Goal: Information Seeking & Learning: Learn about a topic

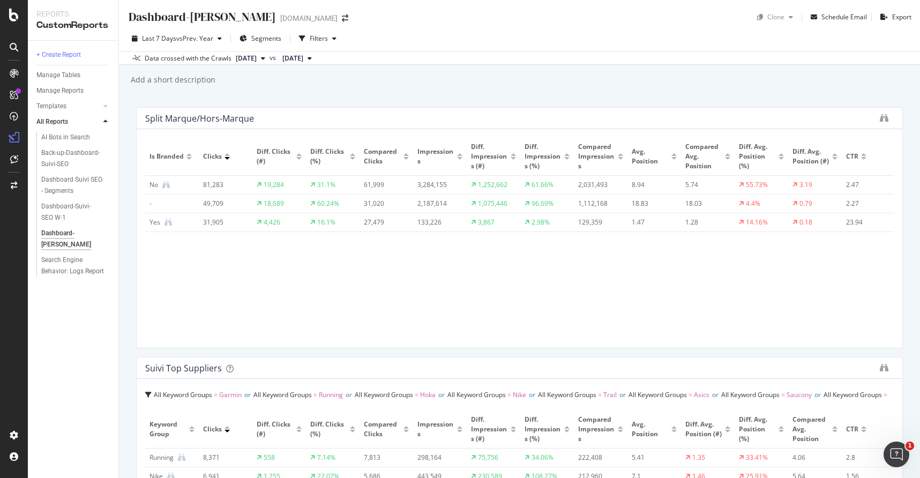
click at [551, 39] on div "Last 7 Days vs Prev. Year Segments Filters" at bounding box center [519, 40] width 801 height 21
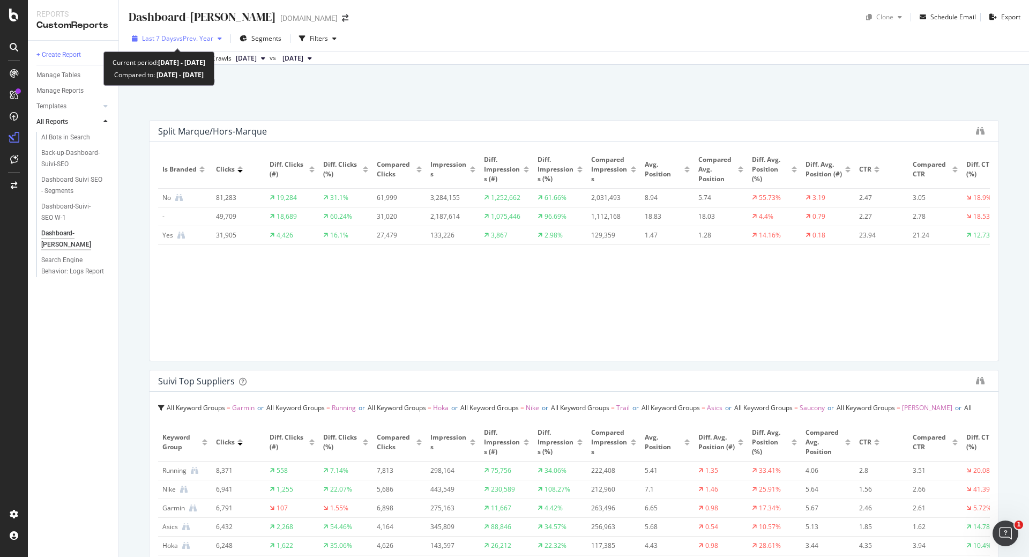
click at [199, 35] on span "vs Prev. Year" at bounding box center [194, 38] width 37 height 9
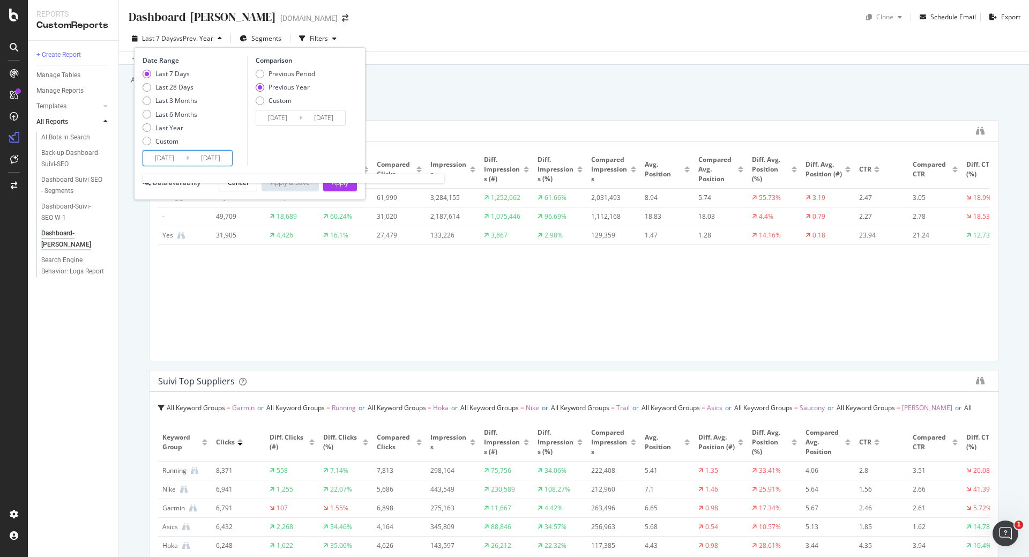
click at [177, 157] on input "2025/08/20" at bounding box center [164, 158] width 43 height 15
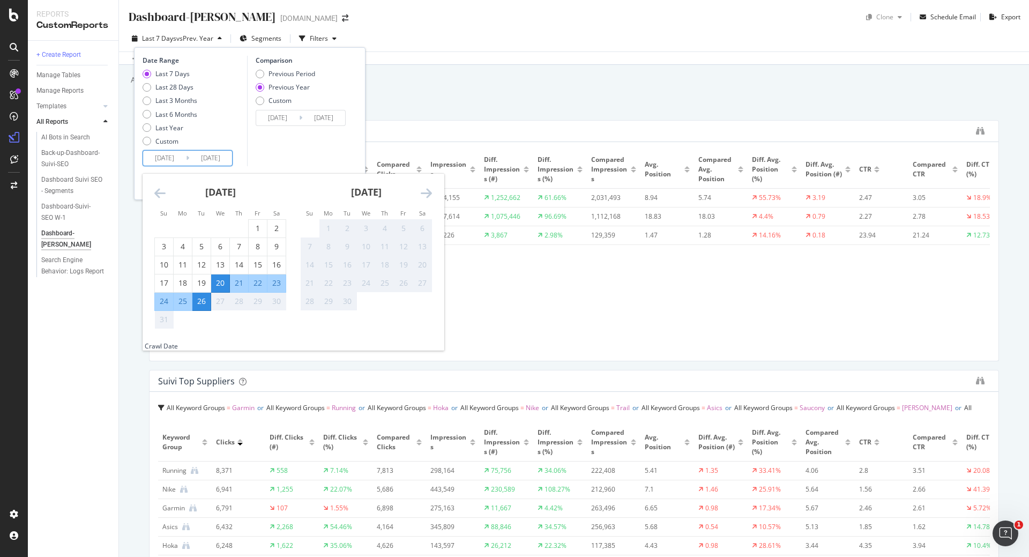
click at [224, 282] on div "20" at bounding box center [220, 282] width 18 height 11
click at [200, 314] on td "Calendar" at bounding box center [201, 319] width 19 height 18
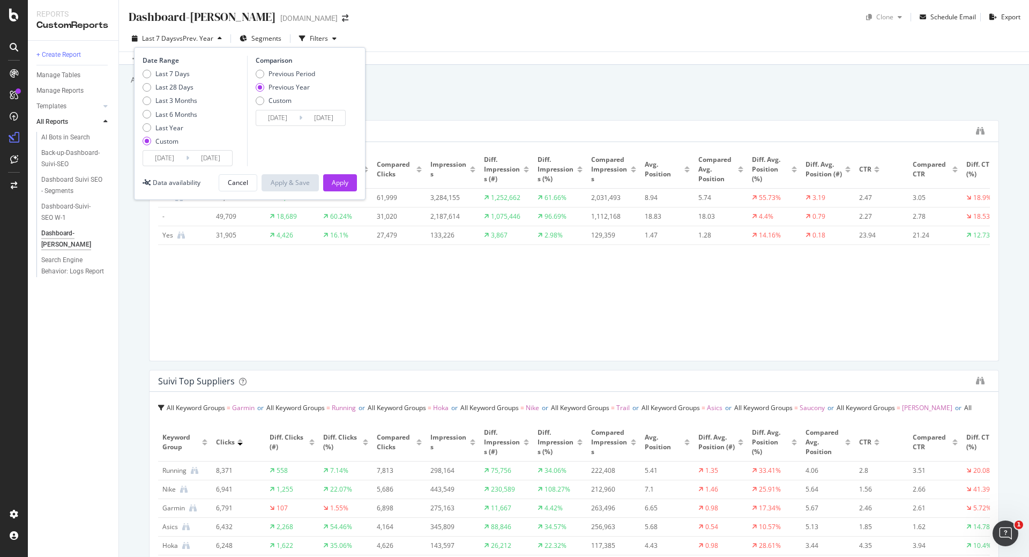
click at [259, 146] on div "Comparison Previous Period Previous Year Custom 2024/08/21 Navigate forward to …" at bounding box center [298, 111] width 102 height 110
click at [342, 182] on div "Apply" at bounding box center [340, 182] width 17 height 9
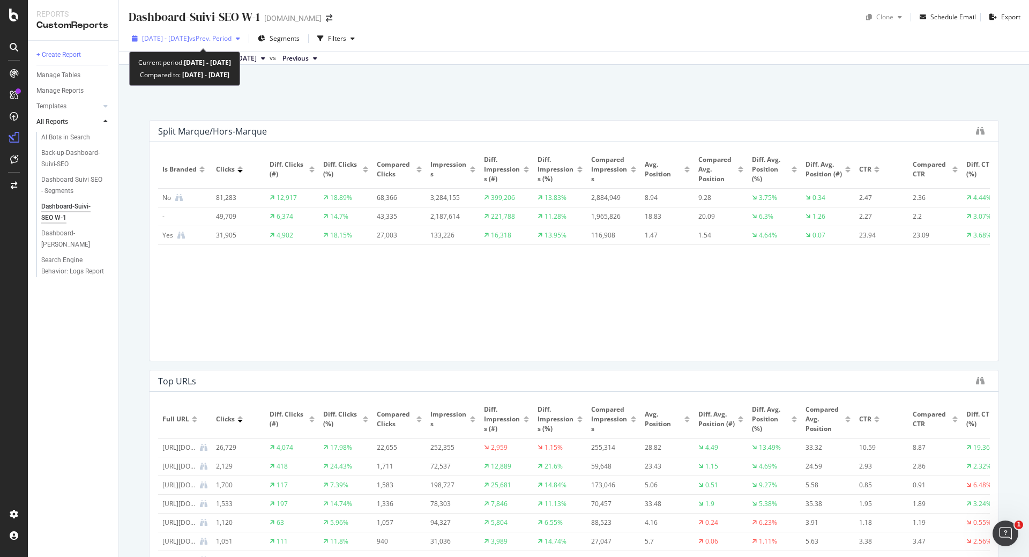
click at [174, 42] on span "[DATE] - [DATE]" at bounding box center [165, 38] width 47 height 9
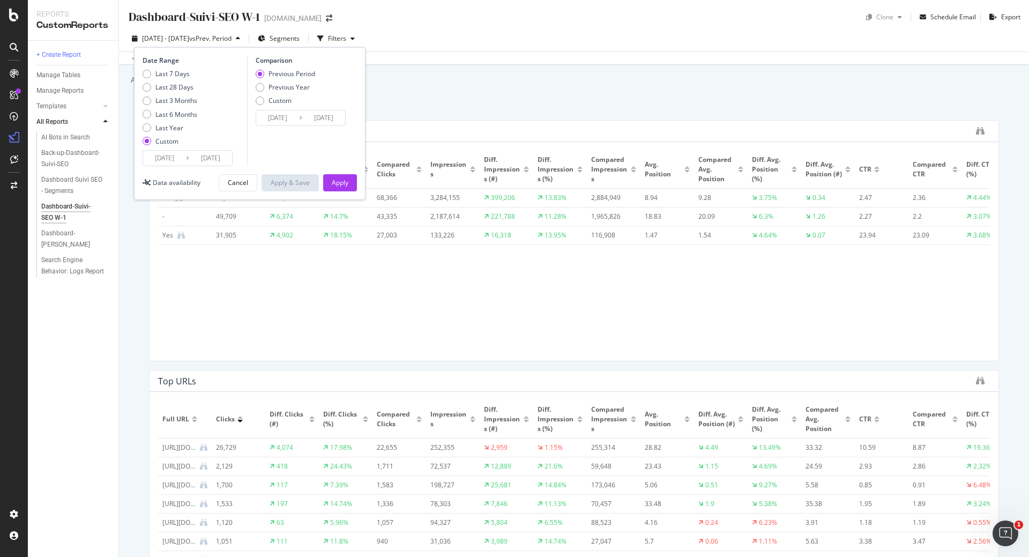
click at [402, 118] on div "Dashboard-Suivi-SEO W-1 Dashboard-Suivi-SEO W-1 irun.fr Clone Schedule Email Ex…" at bounding box center [574, 278] width 910 height 557
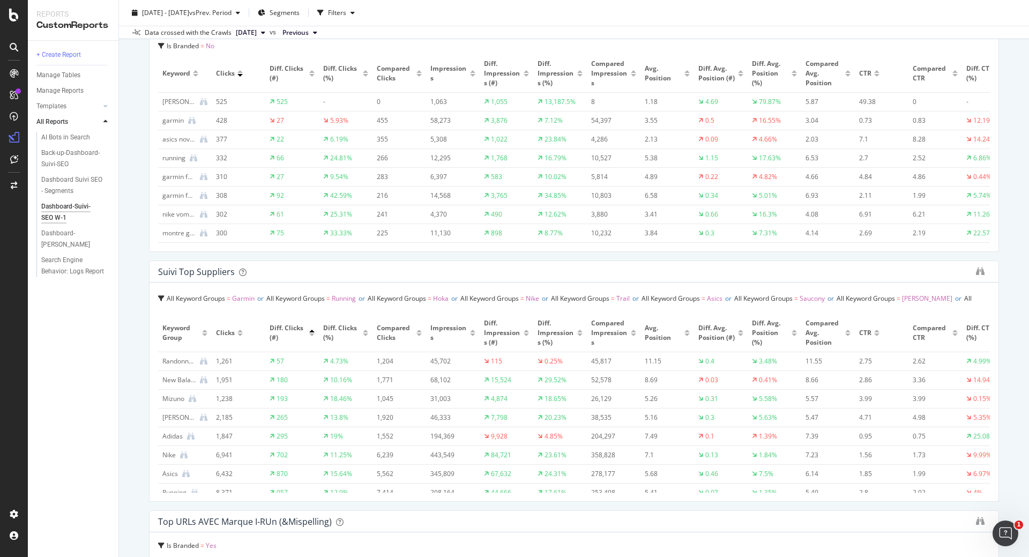
scroll to position [111, 0]
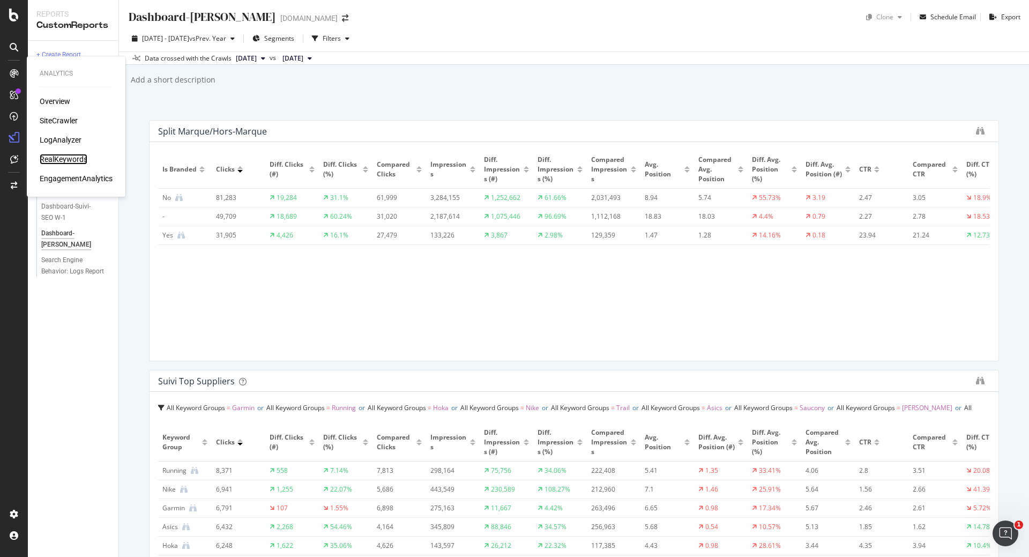
click at [77, 161] on div "RealKeywords" at bounding box center [64, 159] width 48 height 11
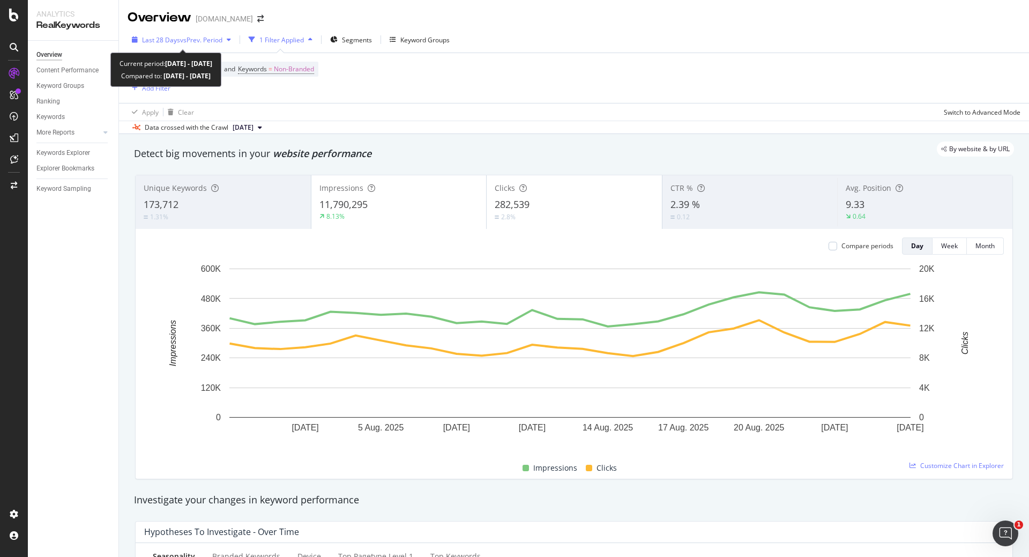
click at [206, 37] on span "vs Prev. Period" at bounding box center [201, 39] width 42 height 9
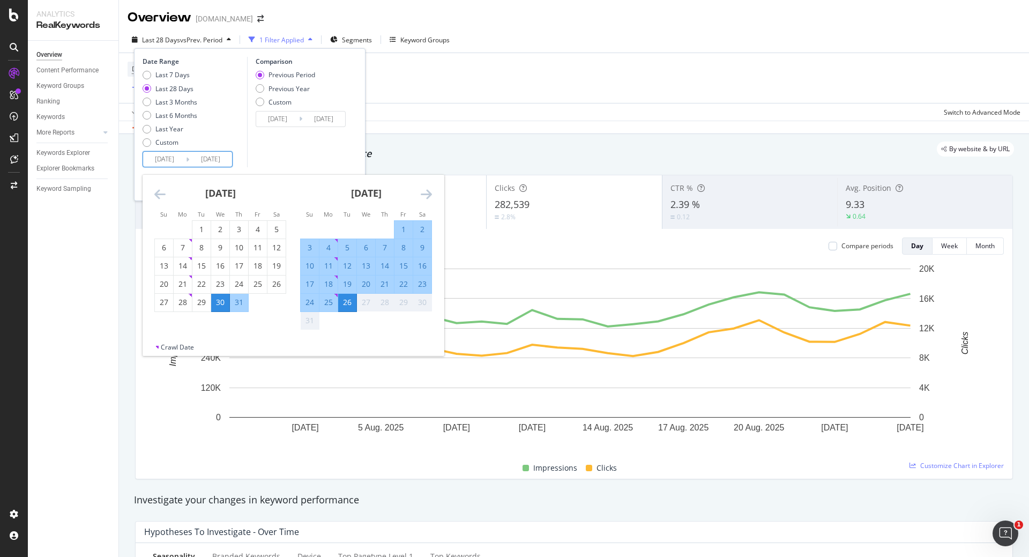
click at [178, 155] on input "2025/07/30" at bounding box center [164, 159] width 43 height 15
click at [366, 285] on div "20" at bounding box center [366, 284] width 18 height 11
type input "2025/08/20"
type input "2025/08/13"
type input "2025/08/19"
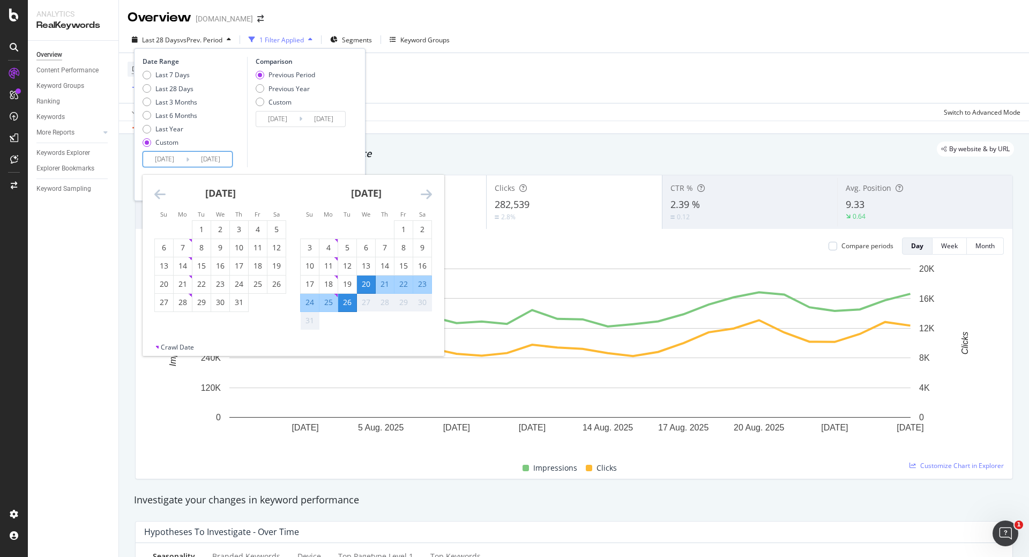
click at [350, 306] on div "26" at bounding box center [347, 302] width 18 height 11
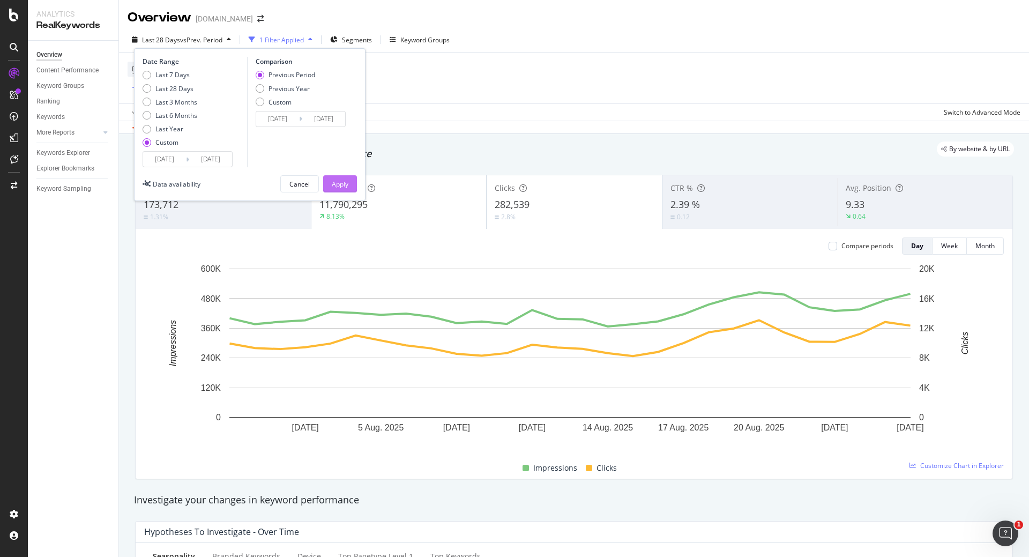
click at [334, 179] on div "Apply" at bounding box center [340, 183] width 17 height 9
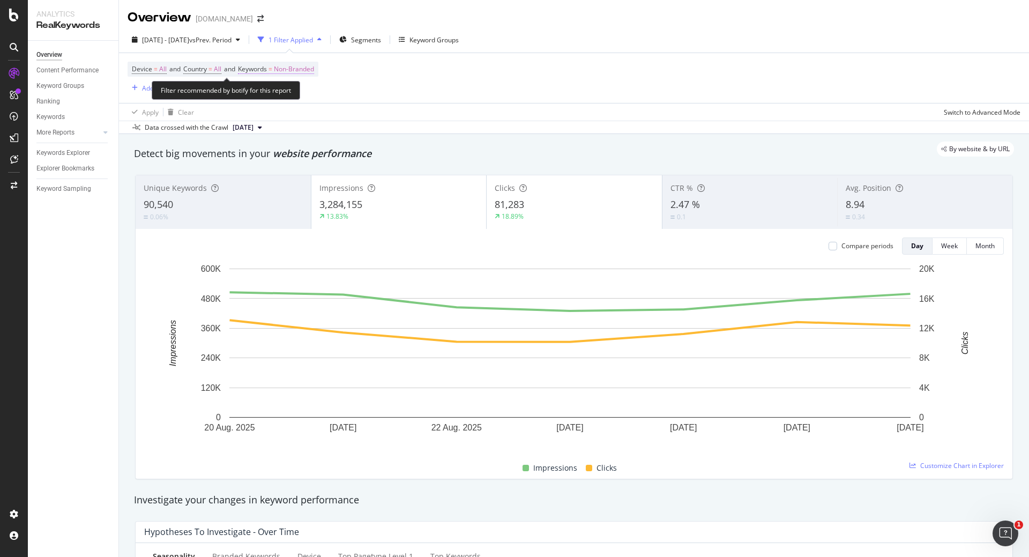
click at [307, 70] on span "Non-Branded" at bounding box center [294, 69] width 40 height 15
click at [289, 92] on span "Non-Branded" at bounding box center [275, 93] width 44 height 9
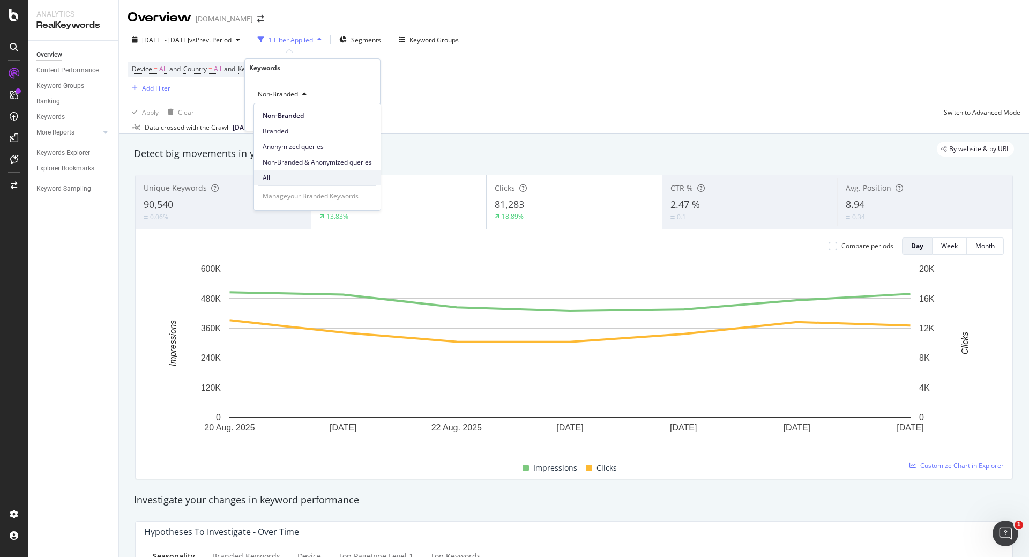
click at [277, 175] on span "All" at bounding box center [316, 178] width 109 height 10
click at [363, 116] on div "Apply" at bounding box center [363, 116] width 17 height 9
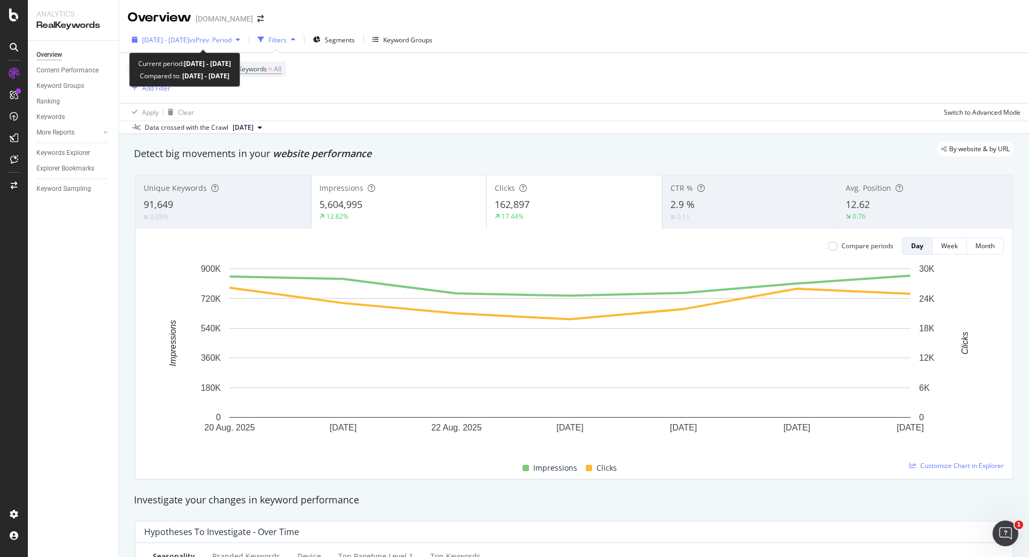
click at [231, 42] on span "vs Prev. Period" at bounding box center [210, 39] width 42 height 9
click at [617, 152] on div "By website & by URL" at bounding box center [568, 148] width 890 height 15
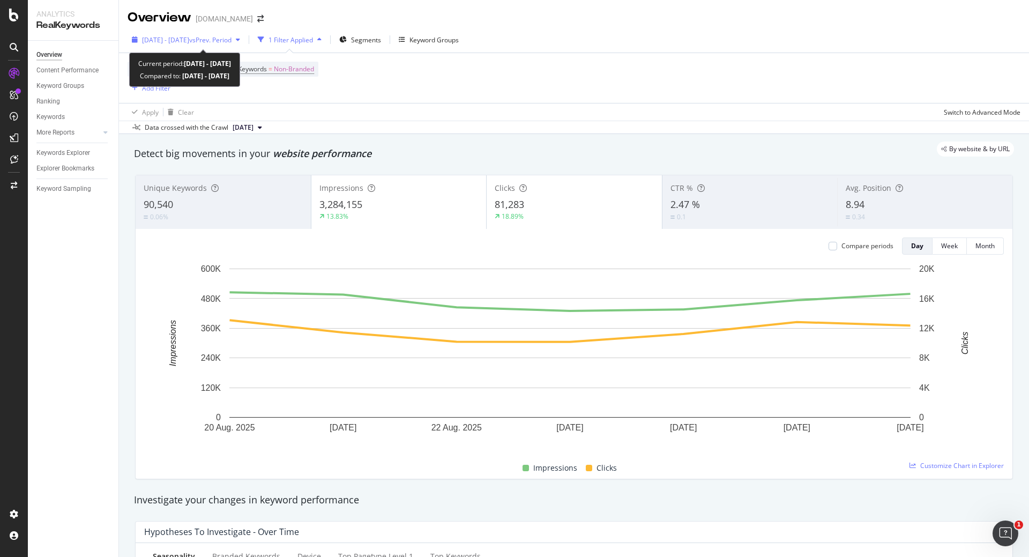
click at [231, 38] on span "vs Prev. Period" at bounding box center [210, 39] width 42 height 9
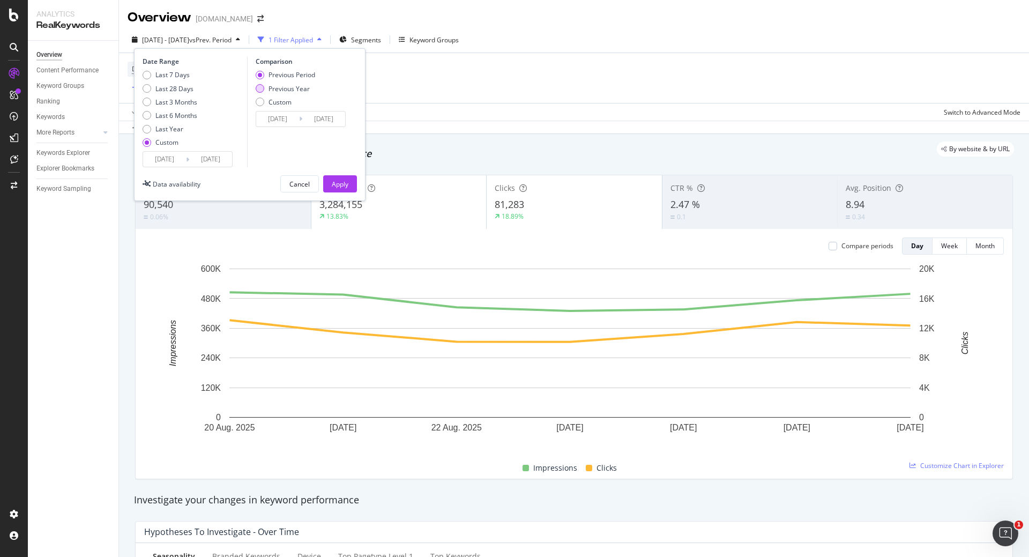
click at [264, 88] on div "Previous Year" at bounding box center [260, 88] width 9 height 9
type input "2024/08/21"
type input "2024/08/27"
click at [340, 183] on div "Apply" at bounding box center [340, 183] width 17 height 9
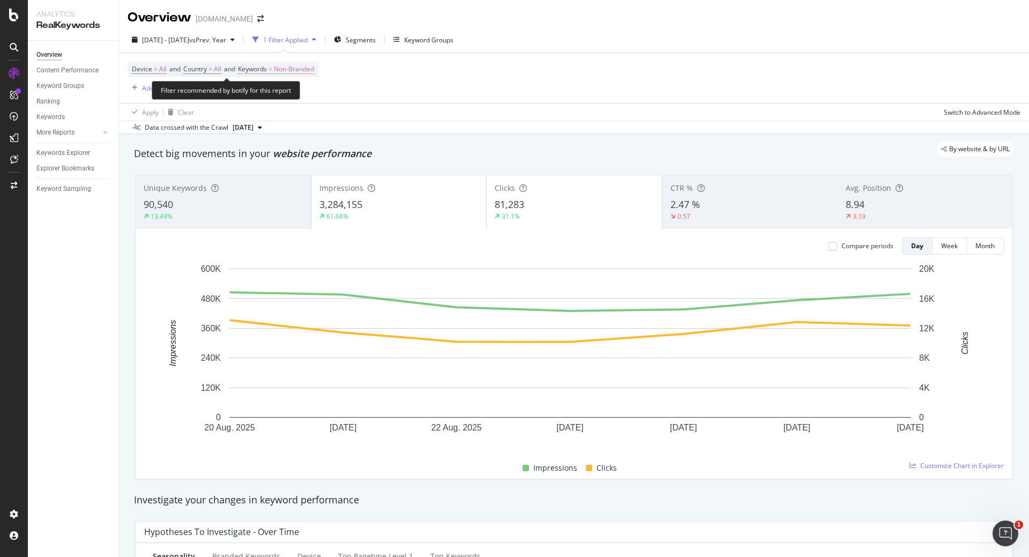
click at [296, 74] on span "Non-Branded" at bounding box center [294, 69] width 40 height 15
click at [300, 97] on div "button" at bounding box center [304, 94] width 13 height 6
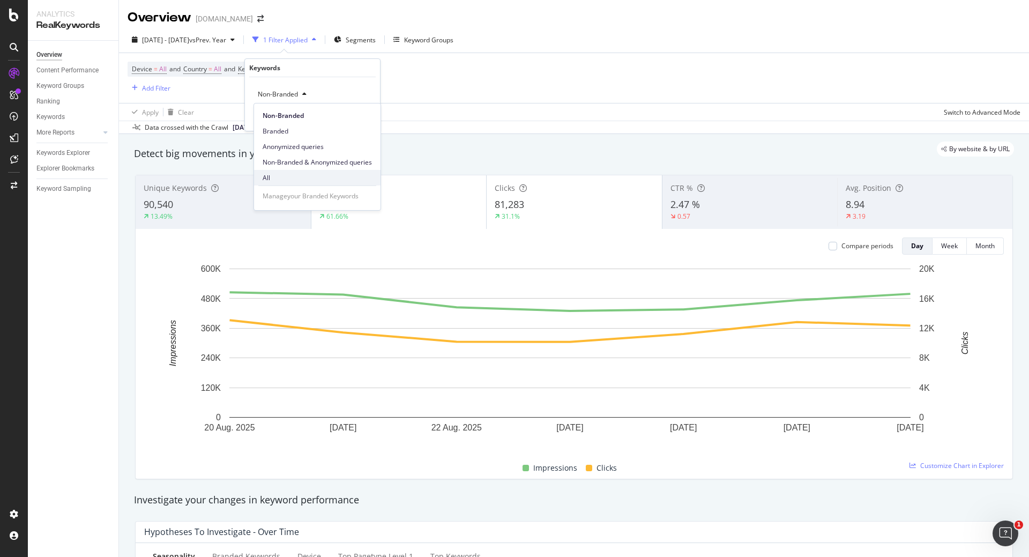
click at [283, 179] on span "All" at bounding box center [316, 178] width 109 height 10
click at [364, 118] on div "Apply" at bounding box center [363, 116] width 17 height 9
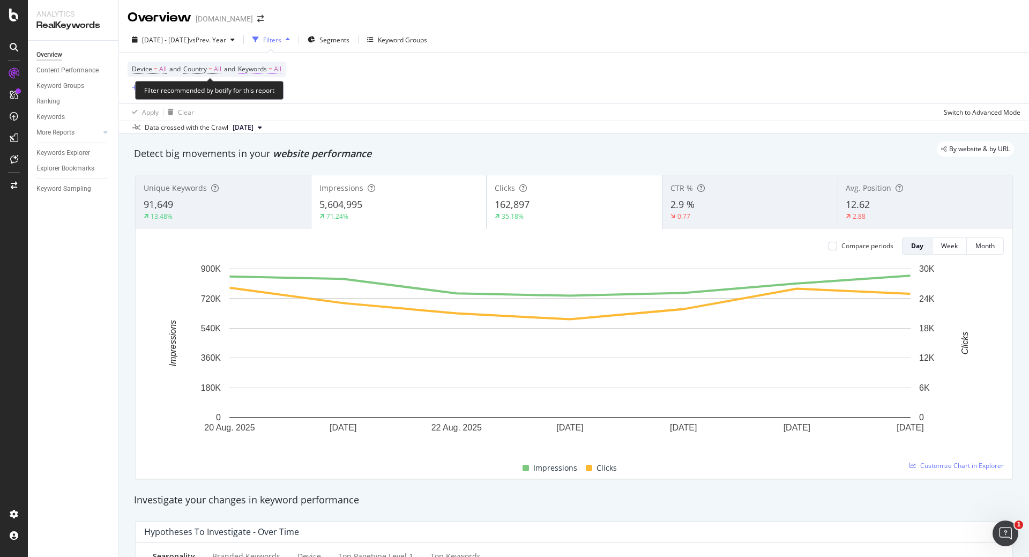
click at [267, 70] on span "Keywords" at bounding box center [252, 68] width 29 height 9
click at [270, 95] on icon "button" at bounding box center [271, 94] width 4 height 6
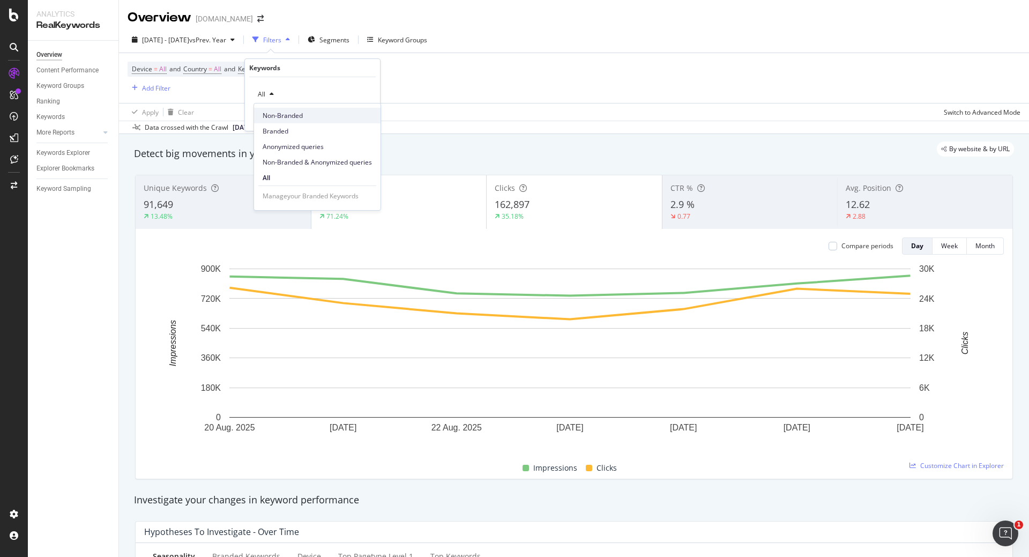
click at [284, 116] on span "Non-Branded" at bounding box center [316, 116] width 109 height 10
click at [367, 114] on div "Apply" at bounding box center [363, 116] width 17 height 9
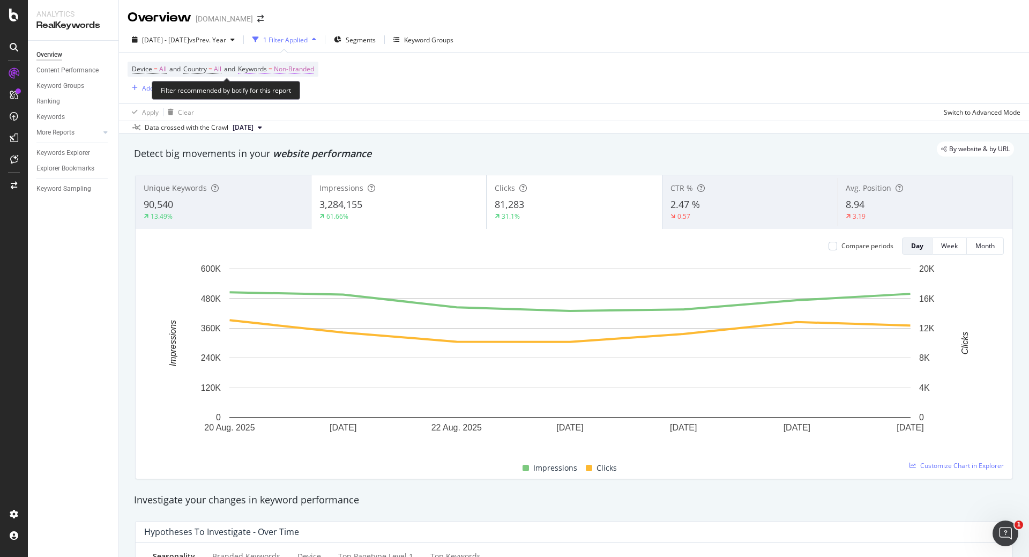
click at [300, 65] on span "Non-Branded" at bounding box center [294, 69] width 40 height 15
click at [292, 90] on span "Non-Branded" at bounding box center [275, 93] width 44 height 9
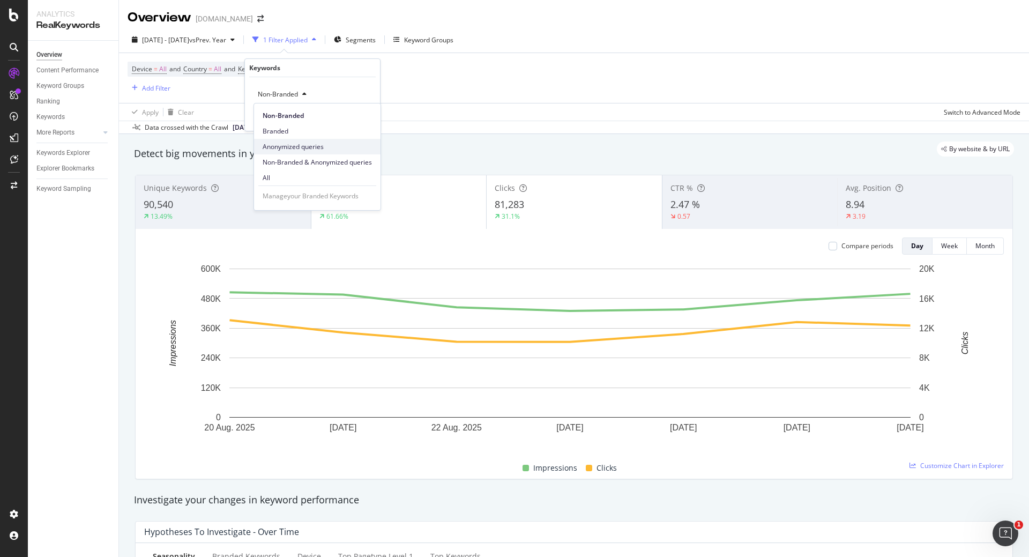
click at [284, 148] on span "Anonymized queries" at bounding box center [316, 147] width 109 height 10
click at [365, 115] on div "Apply" at bounding box center [363, 116] width 17 height 9
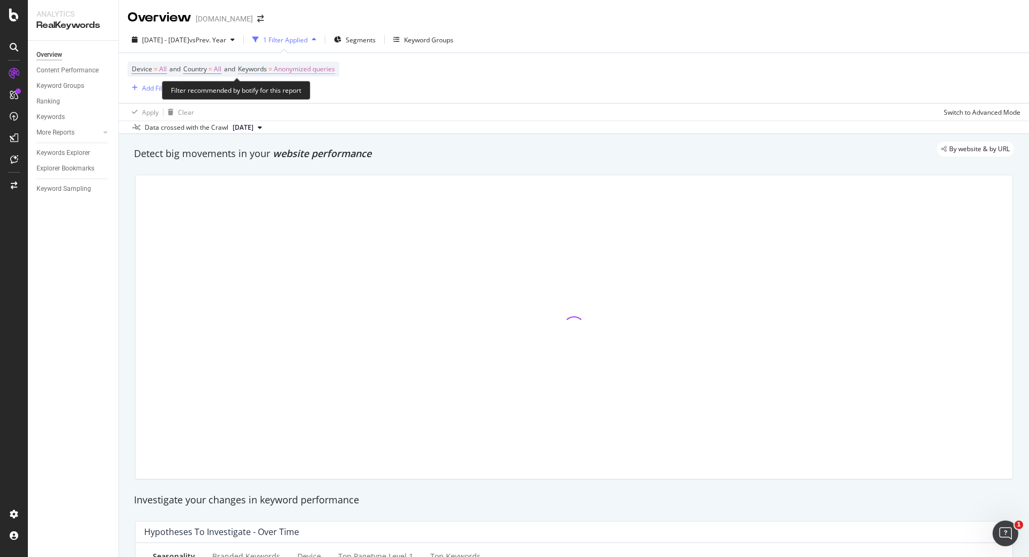
click at [325, 72] on span "Anonymized queries" at bounding box center [304, 69] width 61 height 15
click at [305, 96] on span "Anonymized queries" at bounding box center [285, 93] width 65 height 9
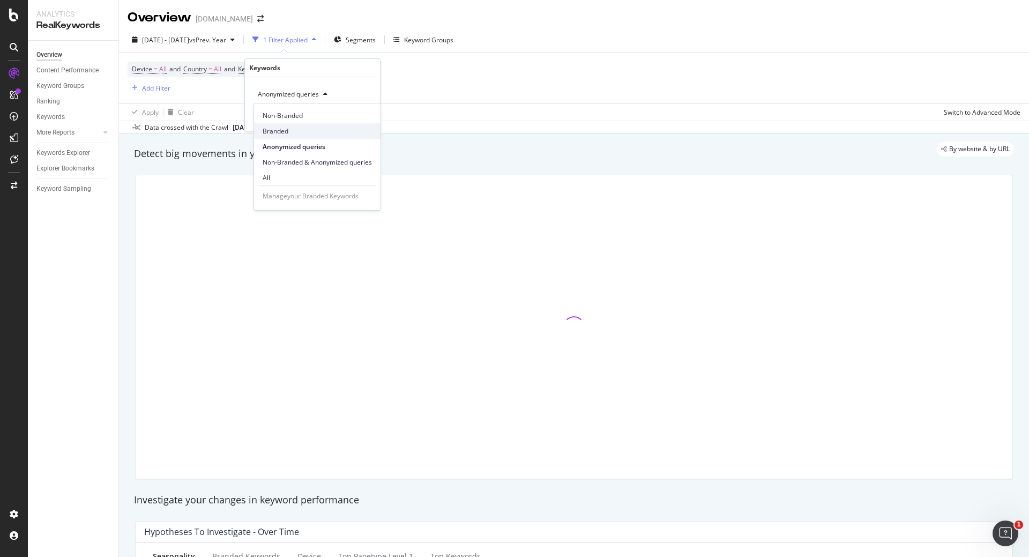
click at [283, 126] on span "Branded" at bounding box center [316, 131] width 109 height 10
click at [369, 116] on div "Apply" at bounding box center [363, 116] width 17 height 9
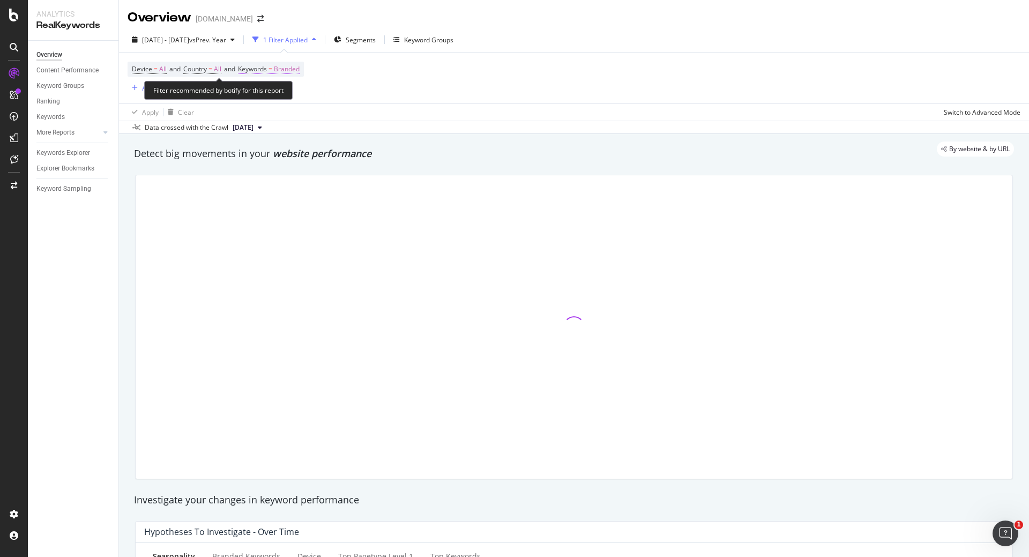
click at [299, 67] on span "Branded" at bounding box center [287, 69] width 26 height 15
click at [287, 92] on div "button" at bounding box center [289, 94] width 13 height 6
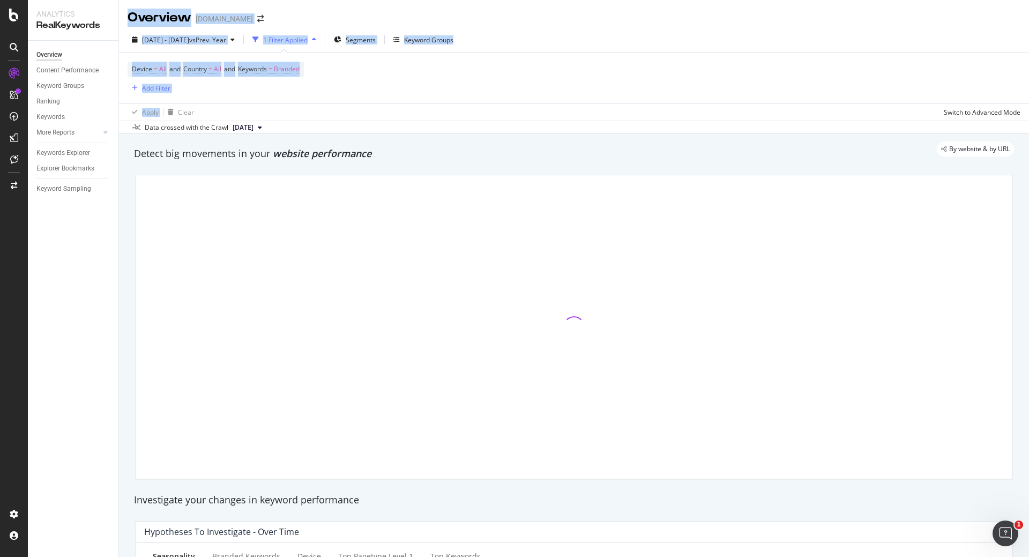
drag, startPoint x: 419, startPoint y: 107, endPoint x: 108, endPoint y: -46, distance: 346.7
click at [108, 0] on html "Analytics RealKeywords Overview Content Performance Keyword Groups Ranking Keyw…" at bounding box center [514, 278] width 1029 height 557
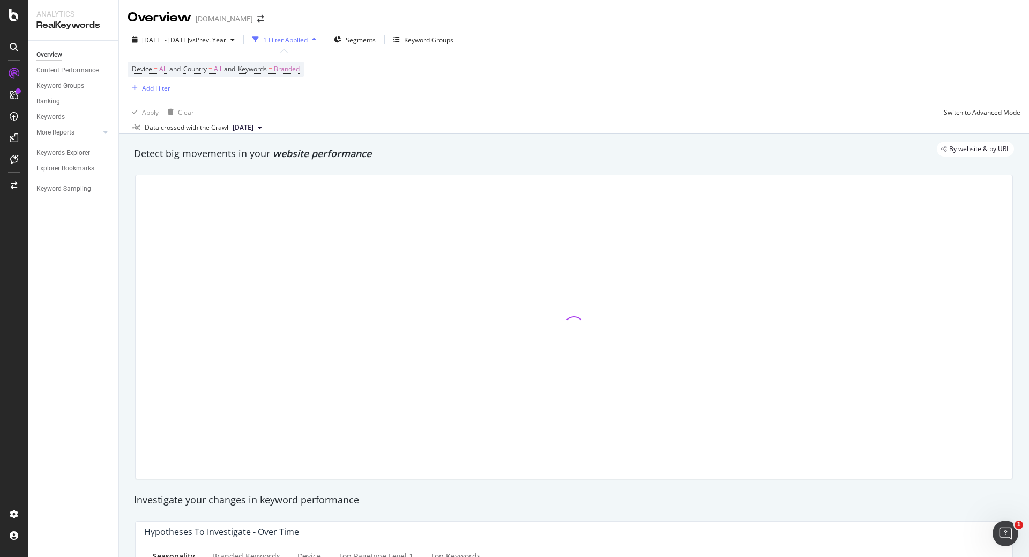
click at [427, 168] on div at bounding box center [574, 326] width 890 height 321
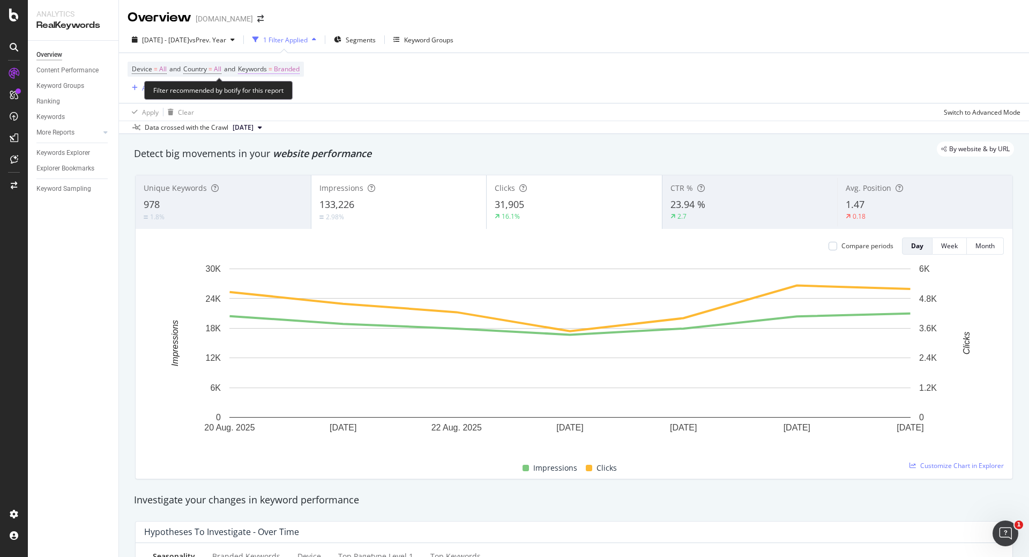
click at [292, 66] on span "Branded" at bounding box center [287, 69] width 26 height 15
click at [281, 93] on span "Branded" at bounding box center [268, 93] width 30 height 9
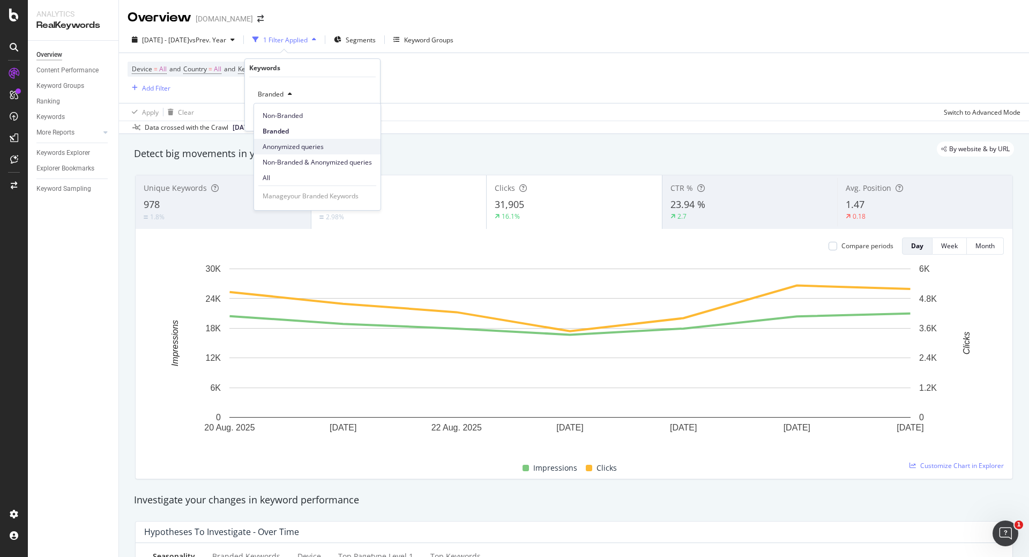
click at [288, 150] on span "Anonymized queries" at bounding box center [316, 147] width 109 height 10
click at [369, 116] on div "Apply" at bounding box center [363, 116] width 17 height 9
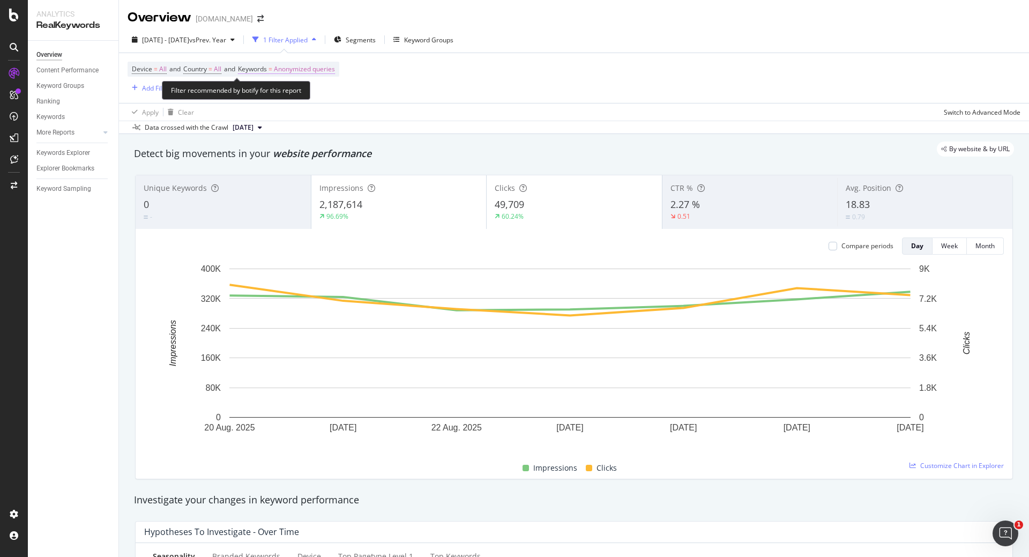
click at [320, 63] on span "Anonymized queries" at bounding box center [304, 69] width 61 height 15
click at [314, 94] on span "Anonymized queries" at bounding box center [285, 93] width 65 height 9
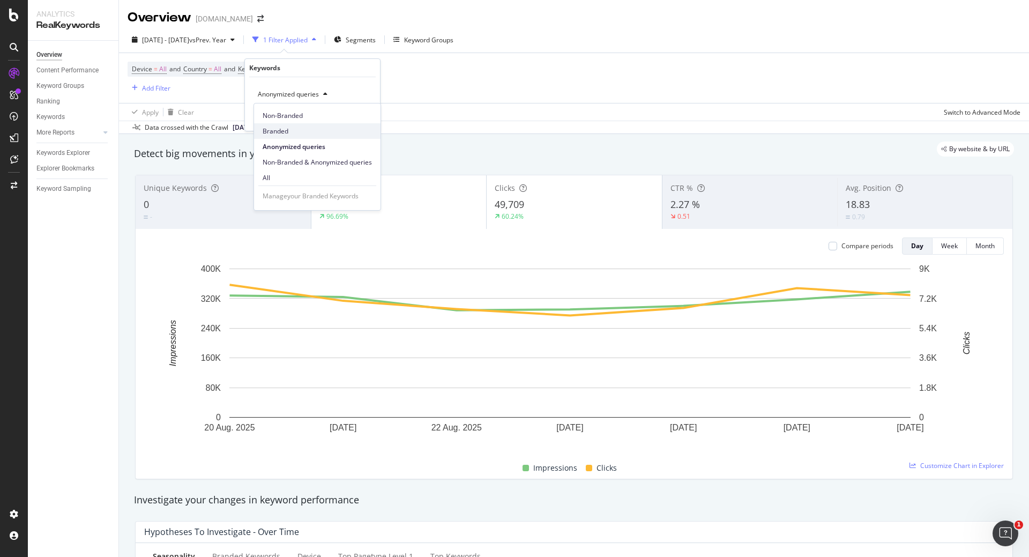
click at [286, 134] on span "Branded" at bounding box center [316, 131] width 109 height 10
click at [359, 120] on div "Apply" at bounding box center [363, 116] width 17 height 9
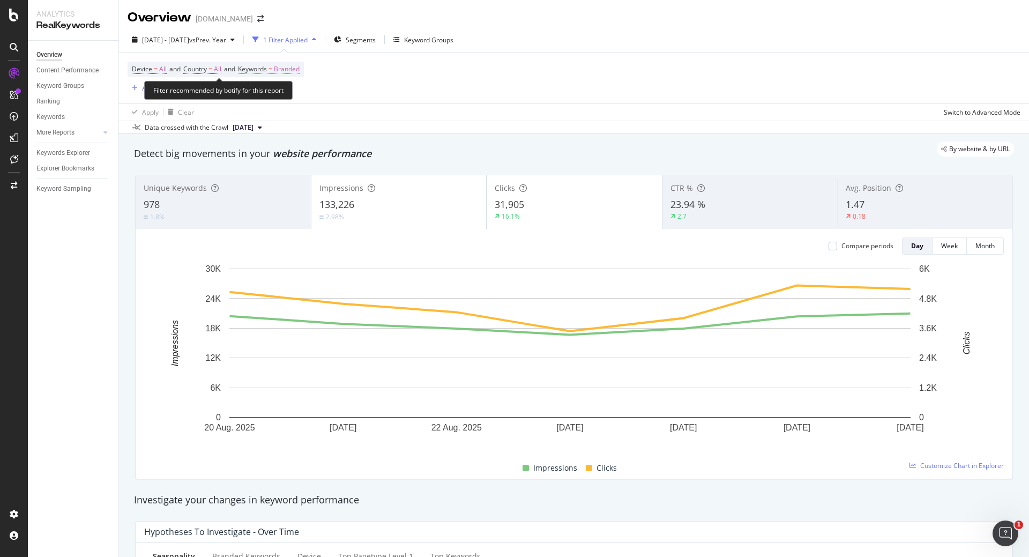
click at [297, 72] on span "Branded" at bounding box center [287, 69] width 26 height 15
click at [281, 86] on div "Branded" at bounding box center [274, 94] width 43 height 16
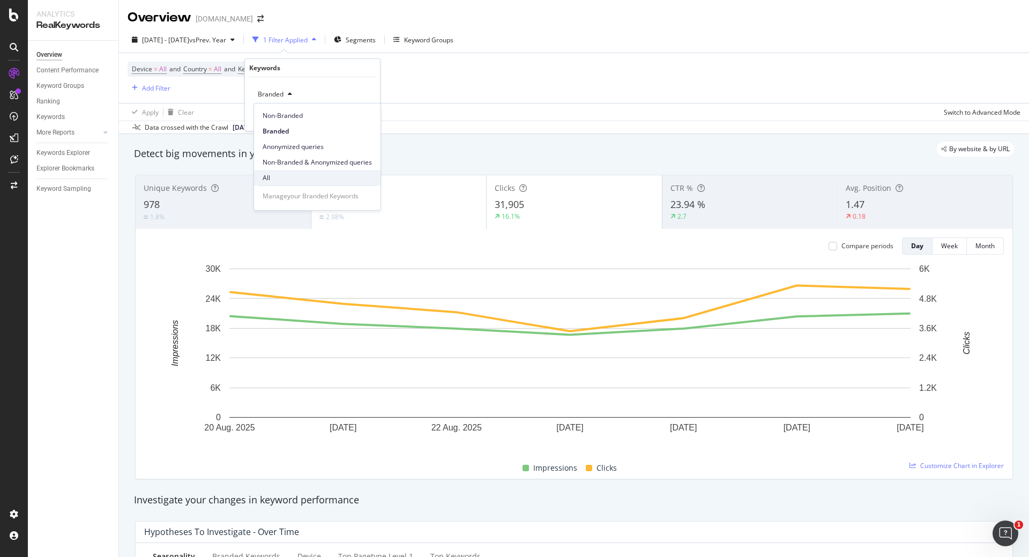
click at [273, 172] on div "All" at bounding box center [317, 178] width 126 height 16
click at [359, 120] on div "Apply" at bounding box center [363, 116] width 17 height 9
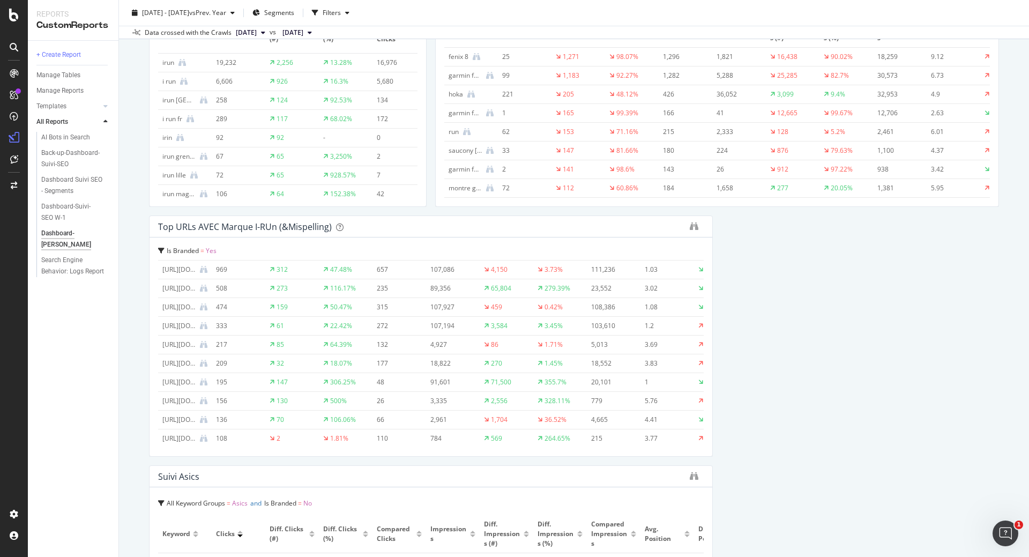
scroll to position [51, 0]
click at [180, 385] on div "https://www.i-run.fr/electronique/Montres-de-sport_c1051/" at bounding box center [178, 386] width 33 height 10
click at [183, 384] on div "https://www.i-run.fr/electronique/Montres-de-sport_c1051/" at bounding box center [178, 386] width 33 height 10
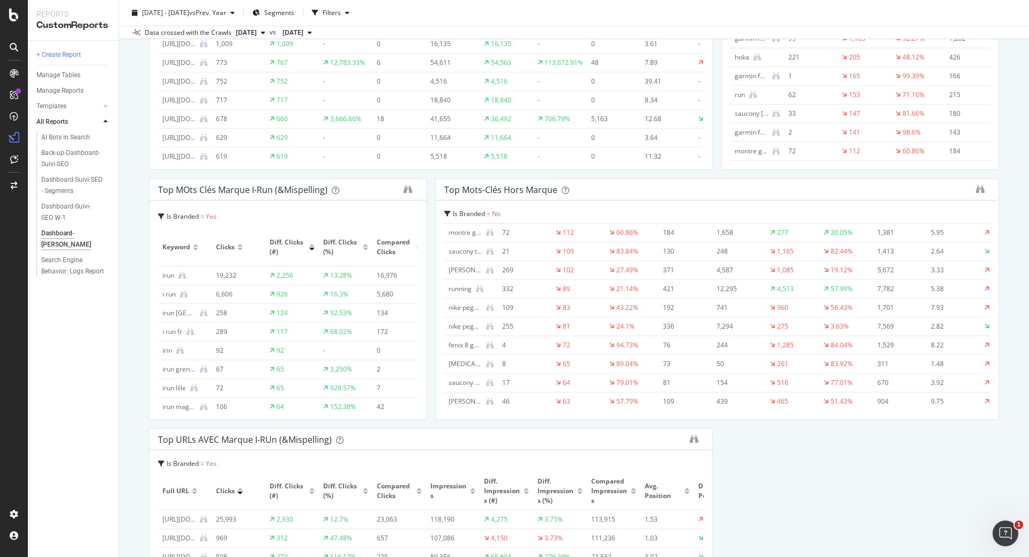
scroll to position [0, 0]
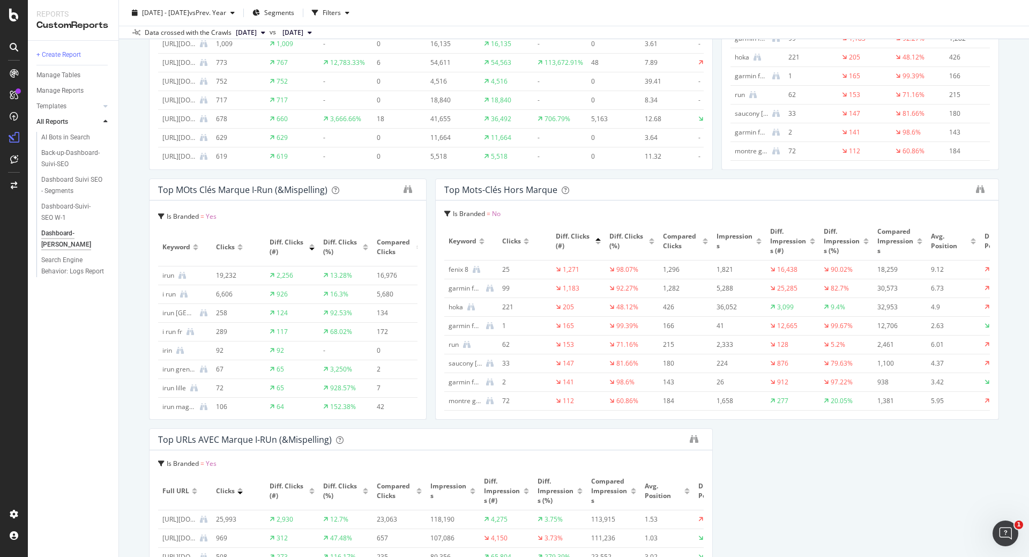
click at [596, 243] on div at bounding box center [597, 243] width 5 height 3
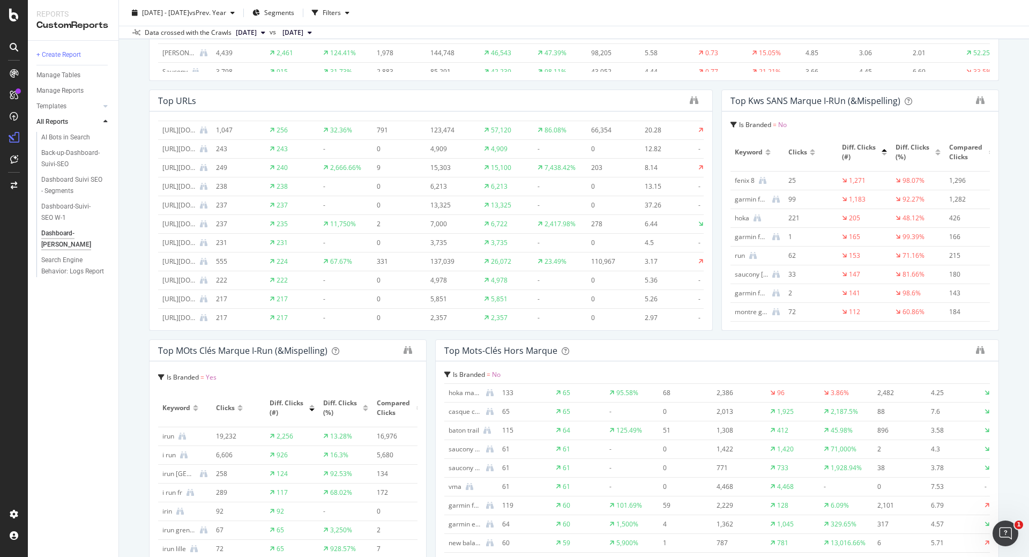
scroll to position [679, 0]
click at [976, 350] on icon "binoculars" at bounding box center [980, 350] width 9 height 9
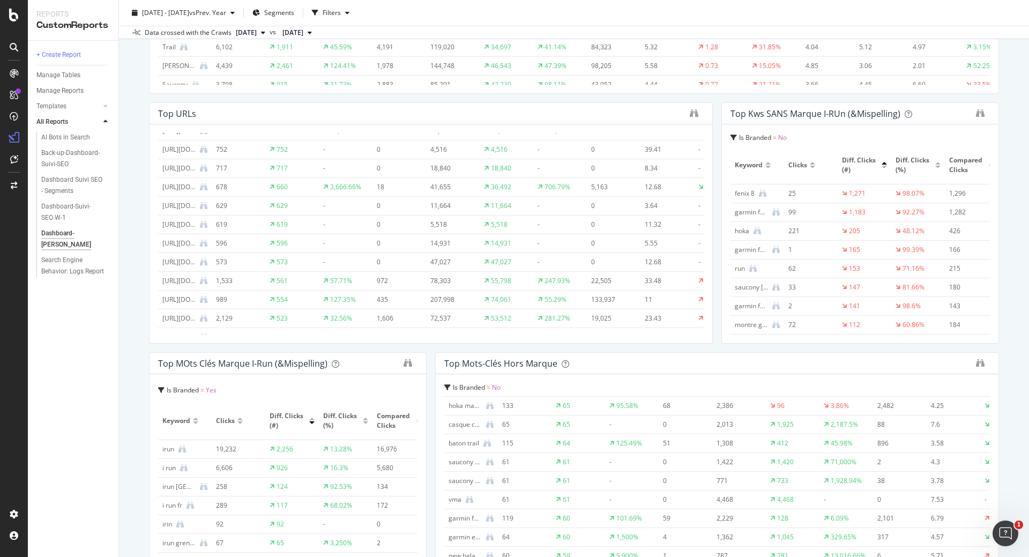
scroll to position [0, 0]
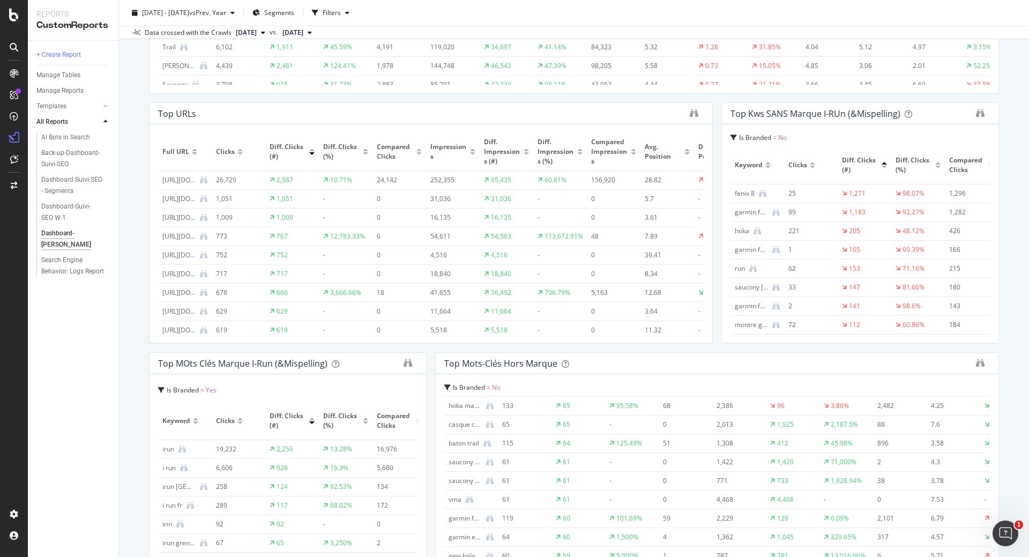
click at [311, 148] on div "Diff. Clicks (#)" at bounding box center [291, 151] width 45 height 19
click at [310, 154] on div at bounding box center [311, 153] width 5 height 3
click at [312, 150] on div at bounding box center [311, 149] width 5 height 3
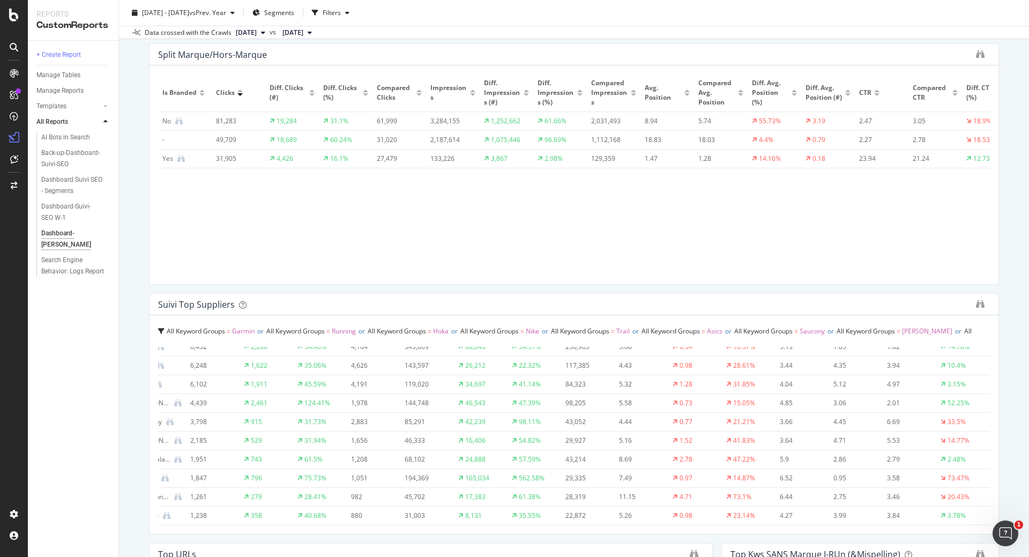
scroll to position [0, 36]
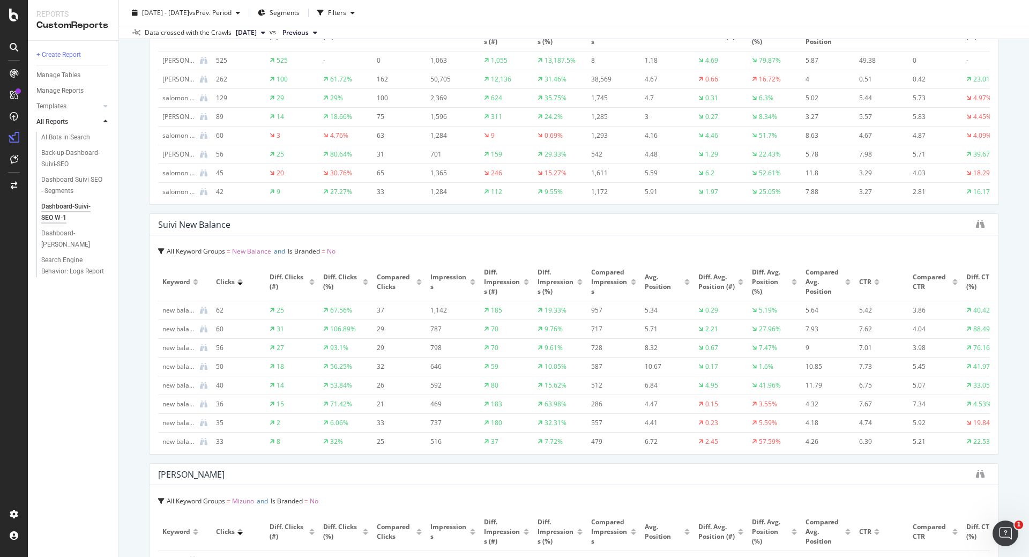
scroll to position [2554, 0]
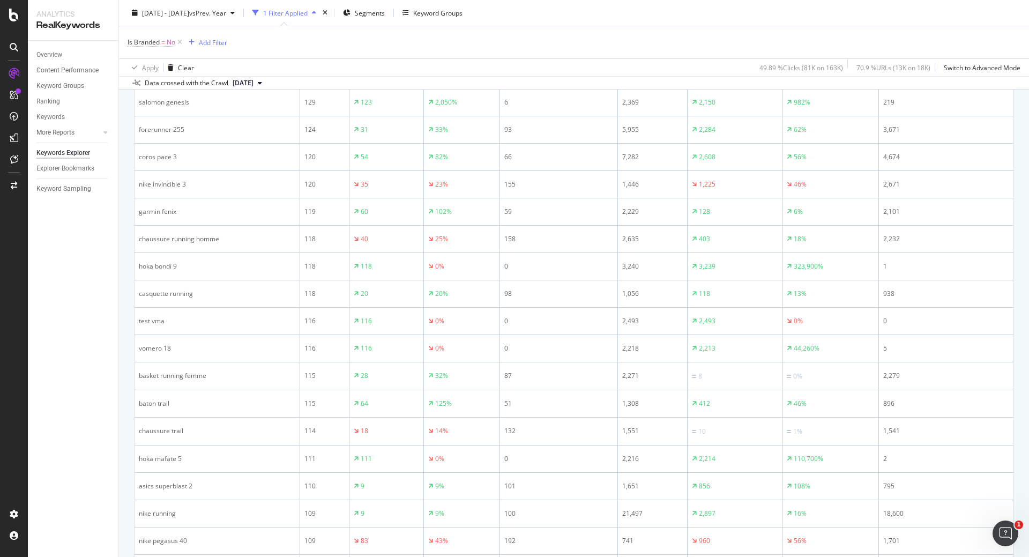
scroll to position [1464, 0]
